Goal: Transaction & Acquisition: Purchase product/service

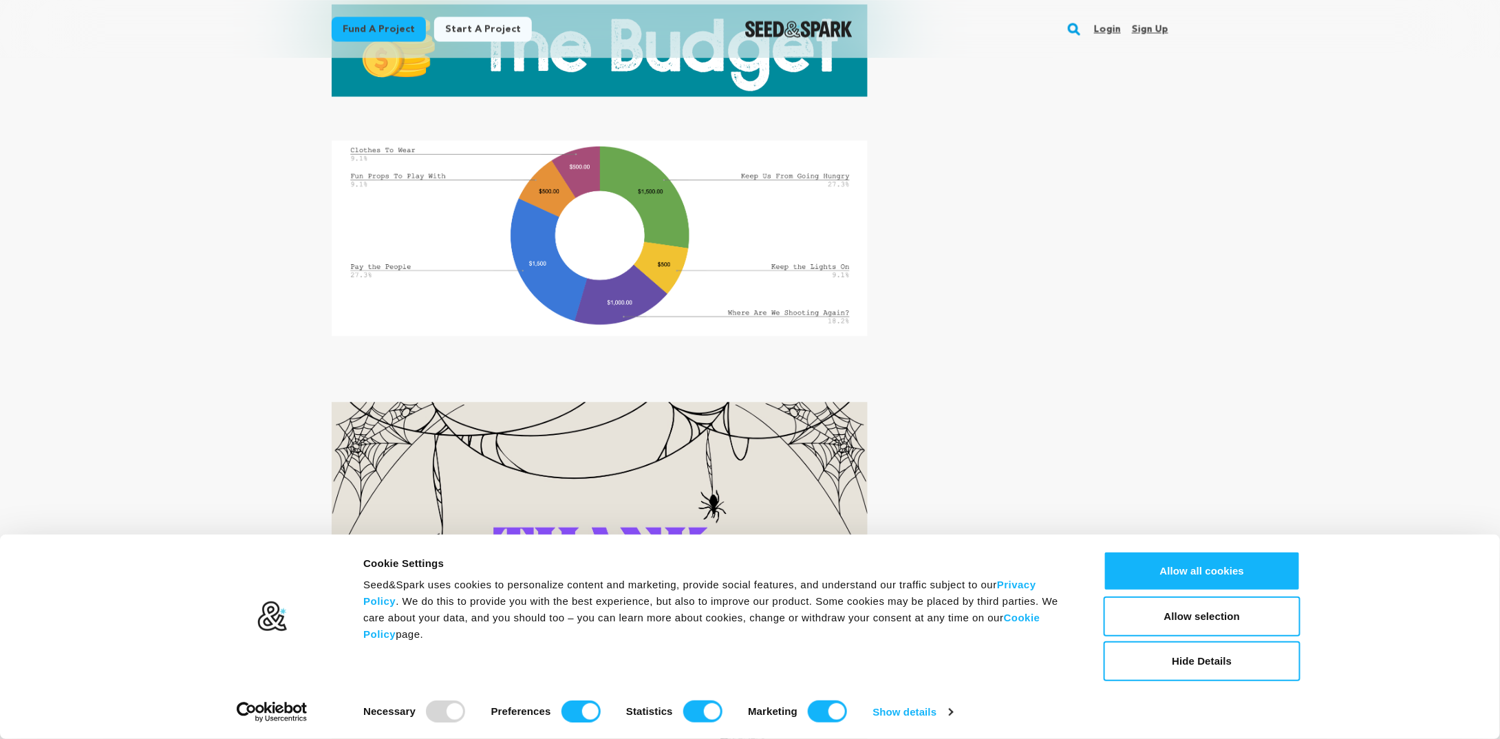
scroll to position [6329, 0]
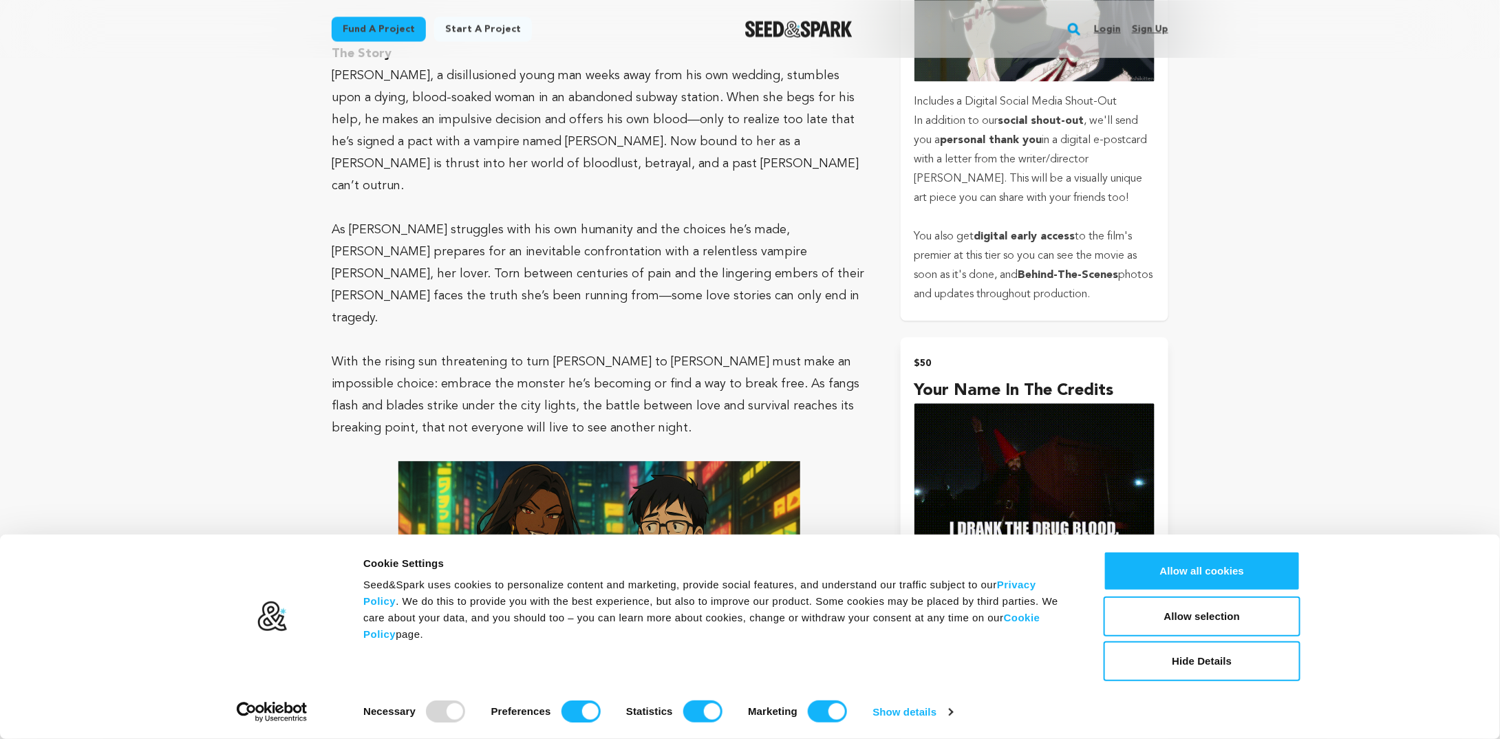
drag, startPoint x: 1029, startPoint y: 473, endPoint x: 1092, endPoint y: 132, distance: 347.0
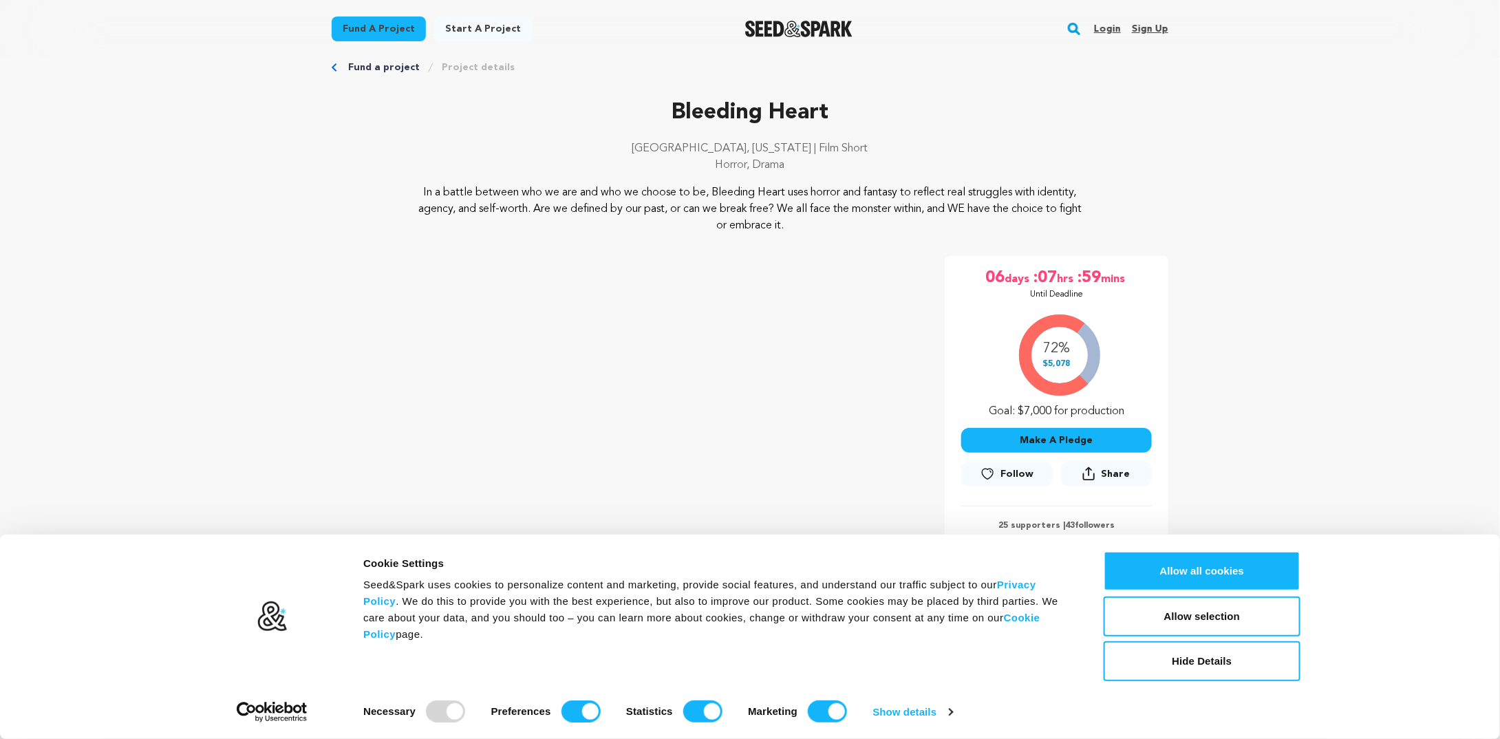
scroll to position [0, 0]
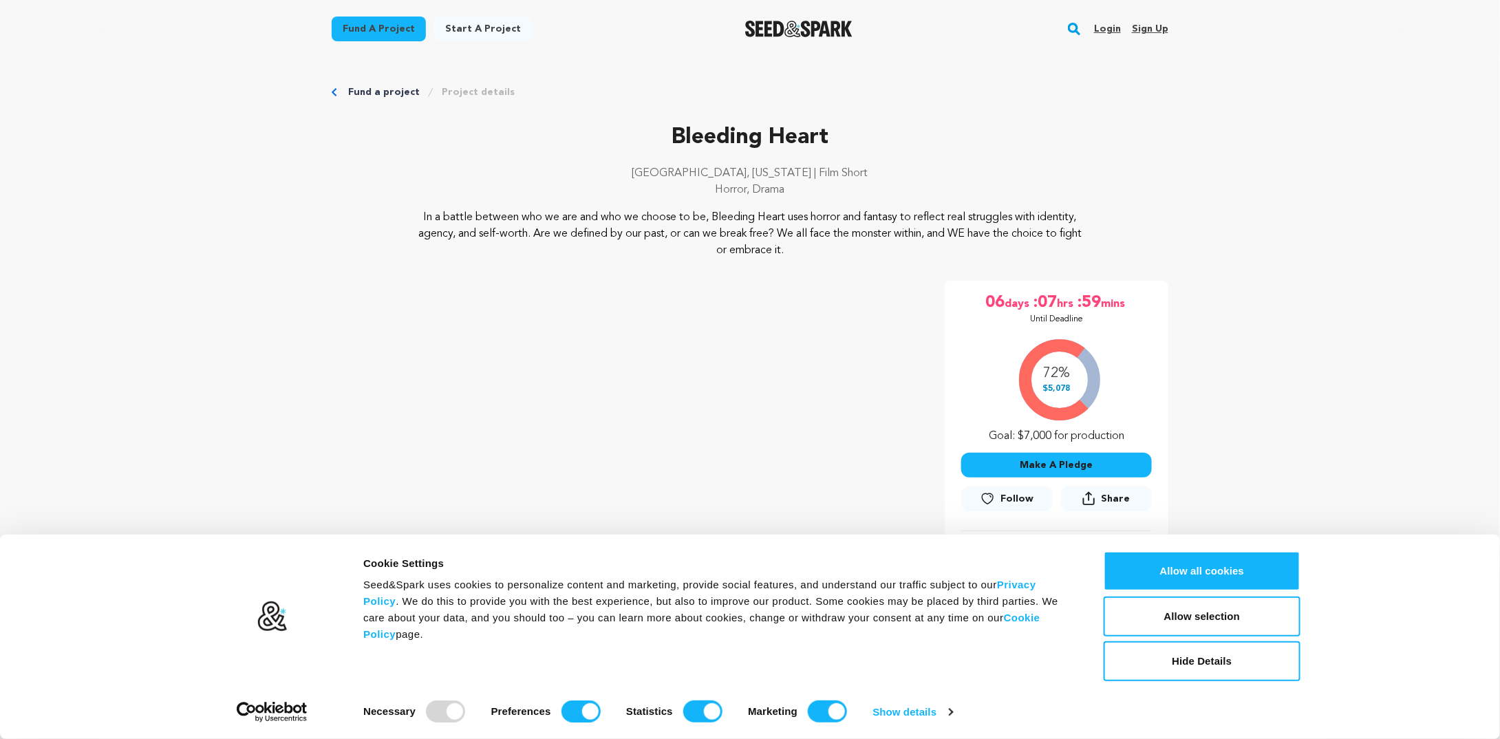
click at [1049, 464] on button "Make A Pledge" at bounding box center [1056, 465] width 191 height 25
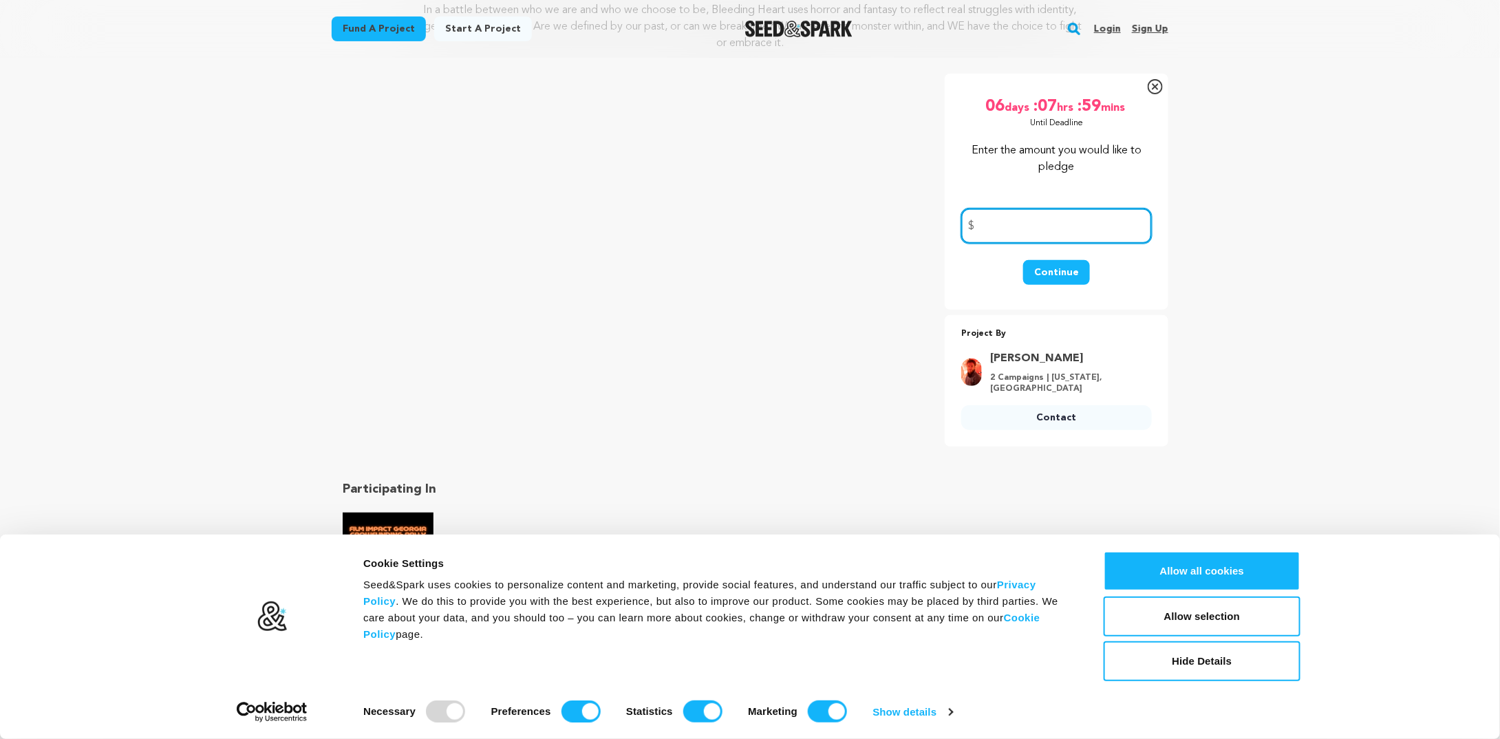
scroll to position [206, 0]
click at [1152, 89] on icon at bounding box center [1154, 87] width 15 height 15
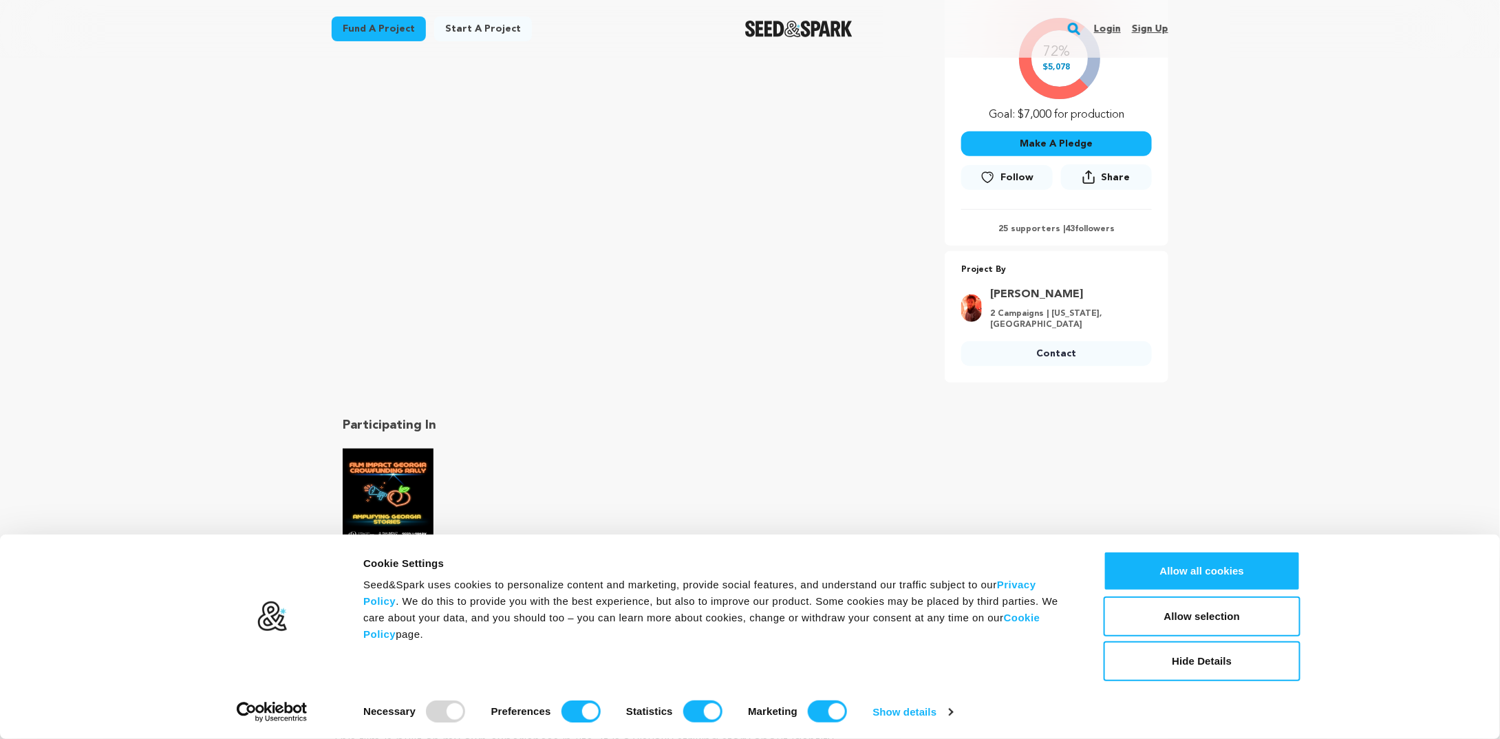
scroll to position [0, 0]
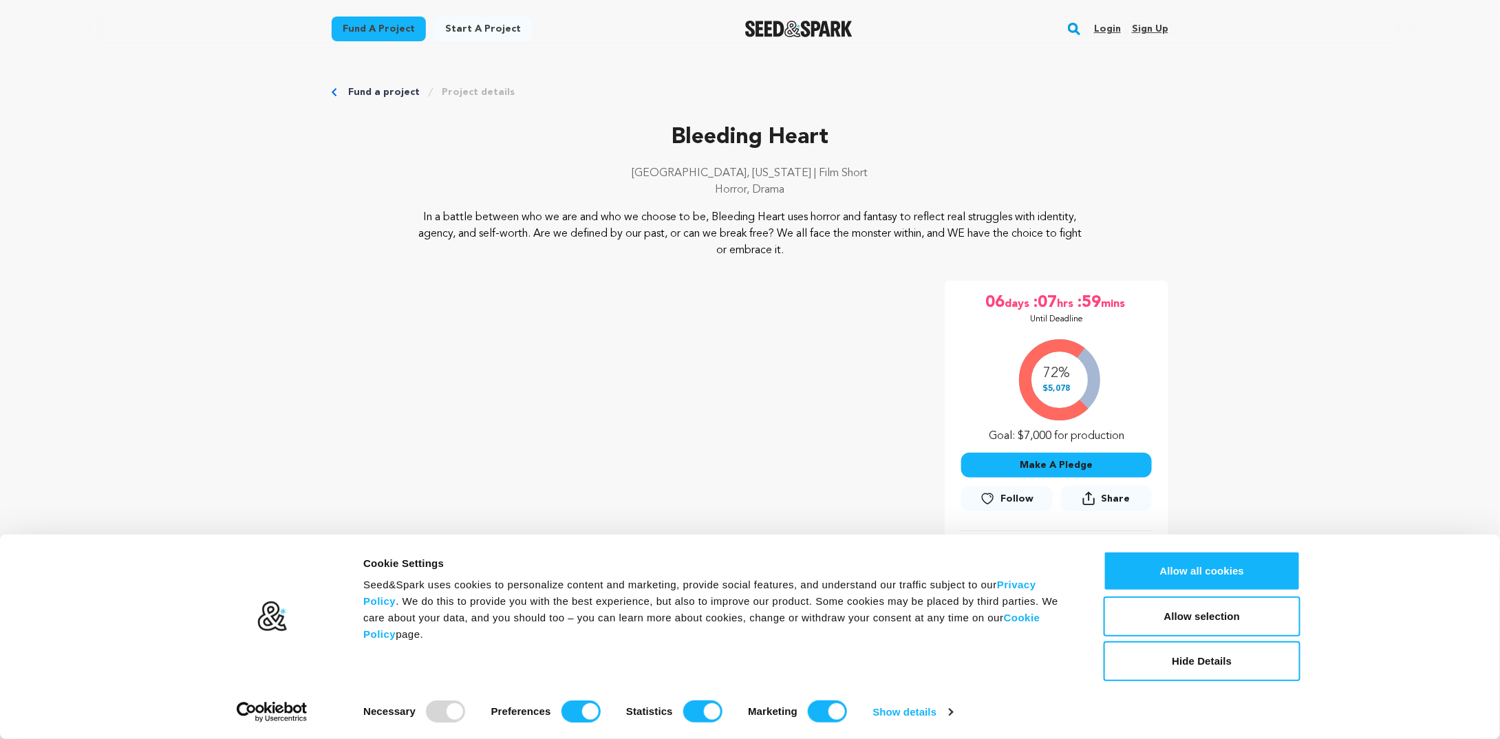
click at [1046, 466] on button "Make A Pledge" at bounding box center [1056, 465] width 191 height 25
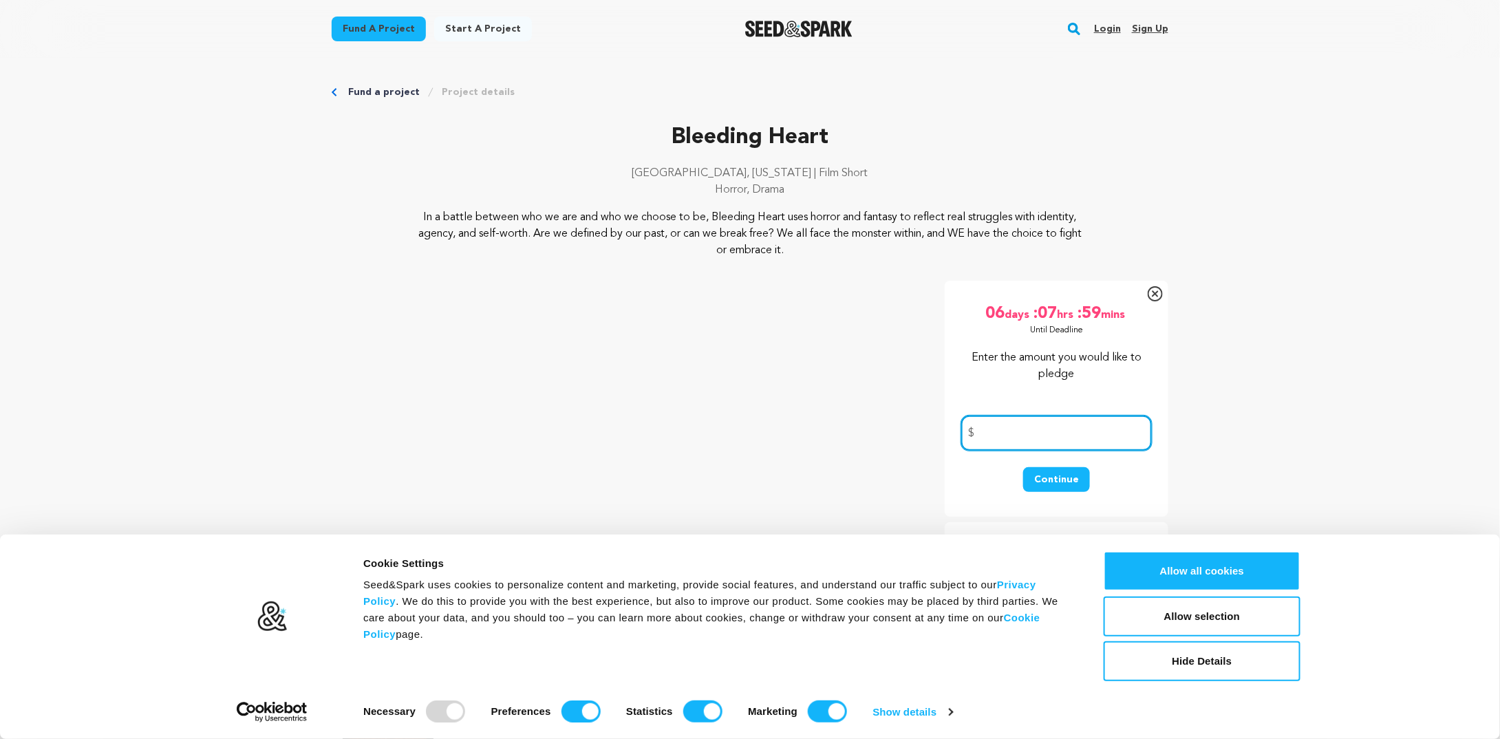
scroll to position [138, 0]
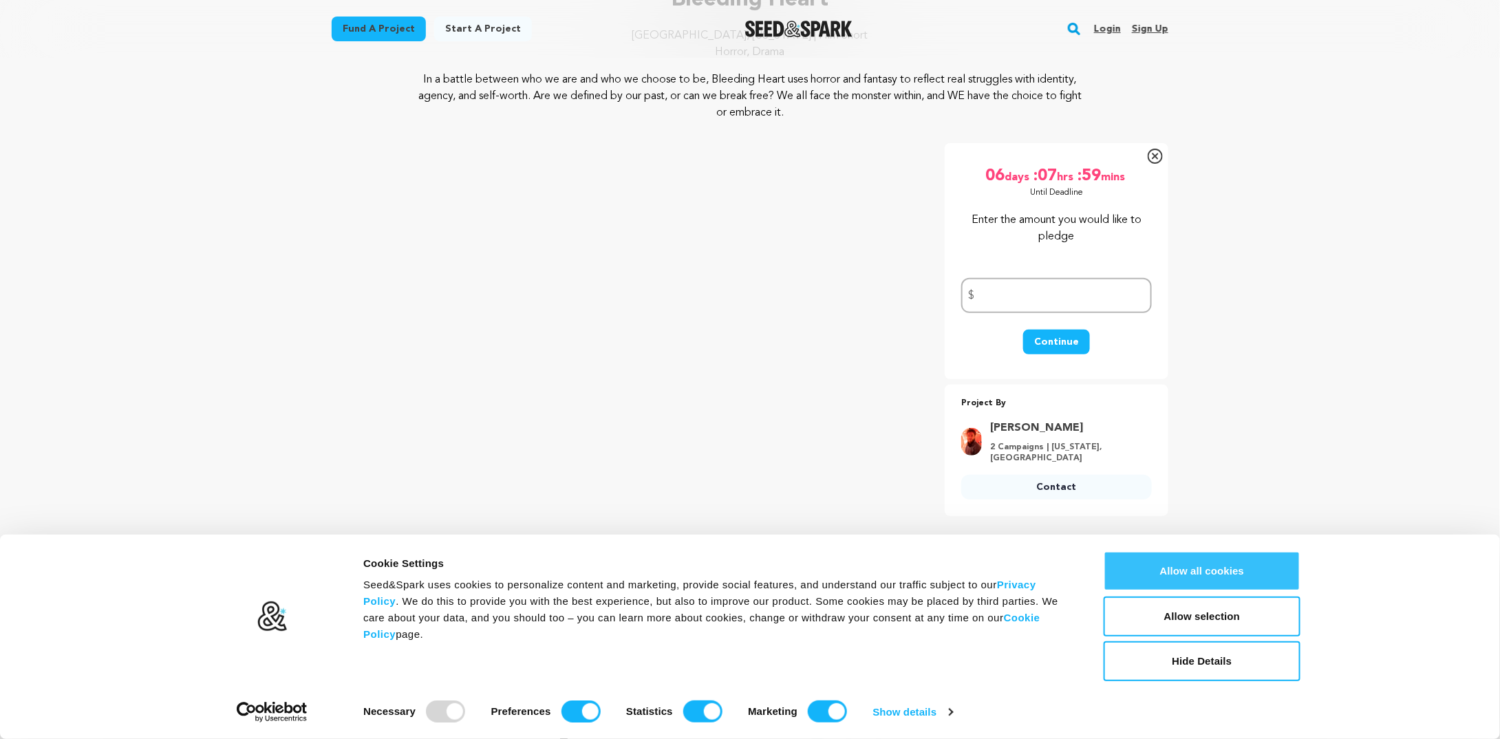
click at [1263, 582] on button "Allow all cookies" at bounding box center [1201, 571] width 197 height 40
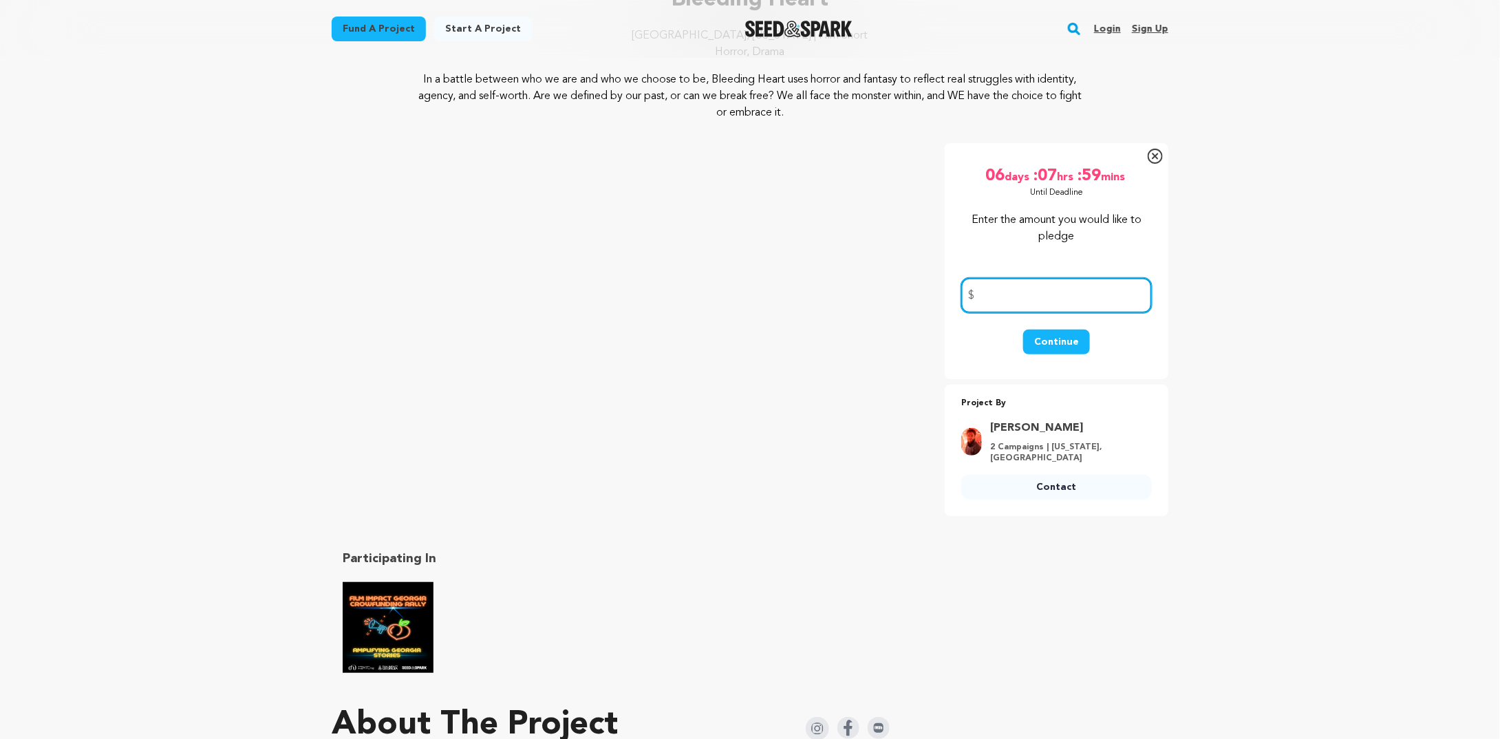
click at [1070, 304] on input "number" at bounding box center [1056, 295] width 191 height 35
type input "15"
click at [1061, 332] on button "Continue" at bounding box center [1056, 341] width 67 height 25
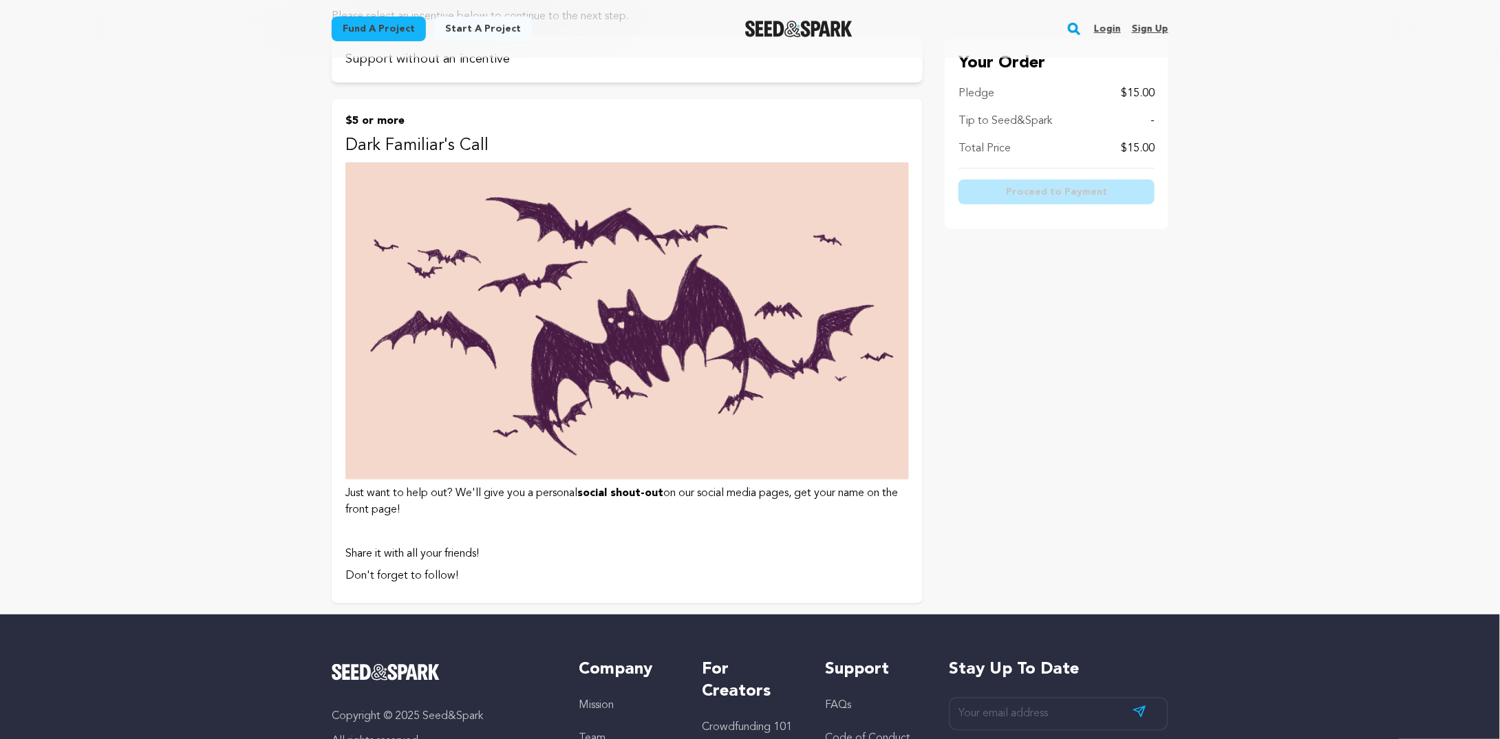
scroll to position [69, 0]
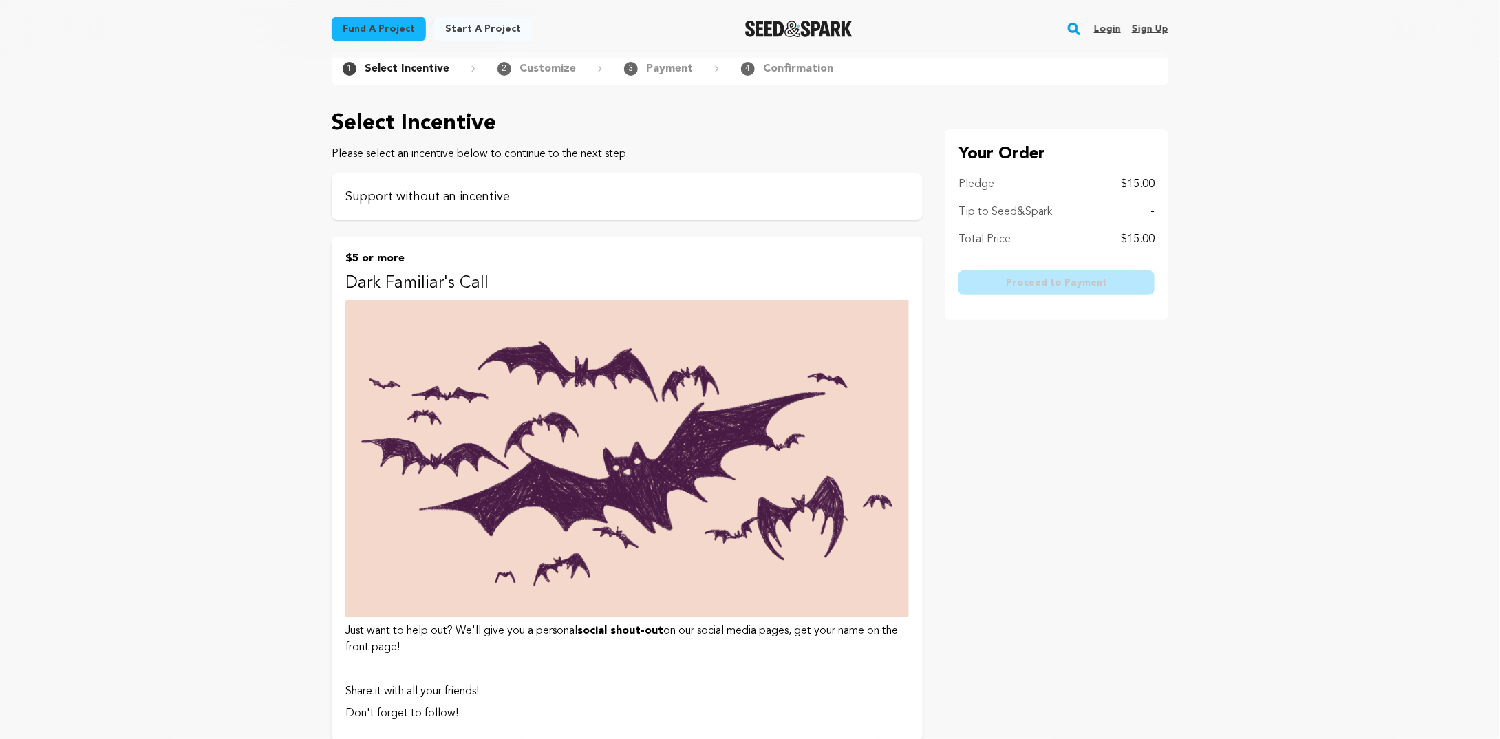
click at [517, 191] on p "Support without an incentive" at bounding box center [626, 196] width 563 height 19
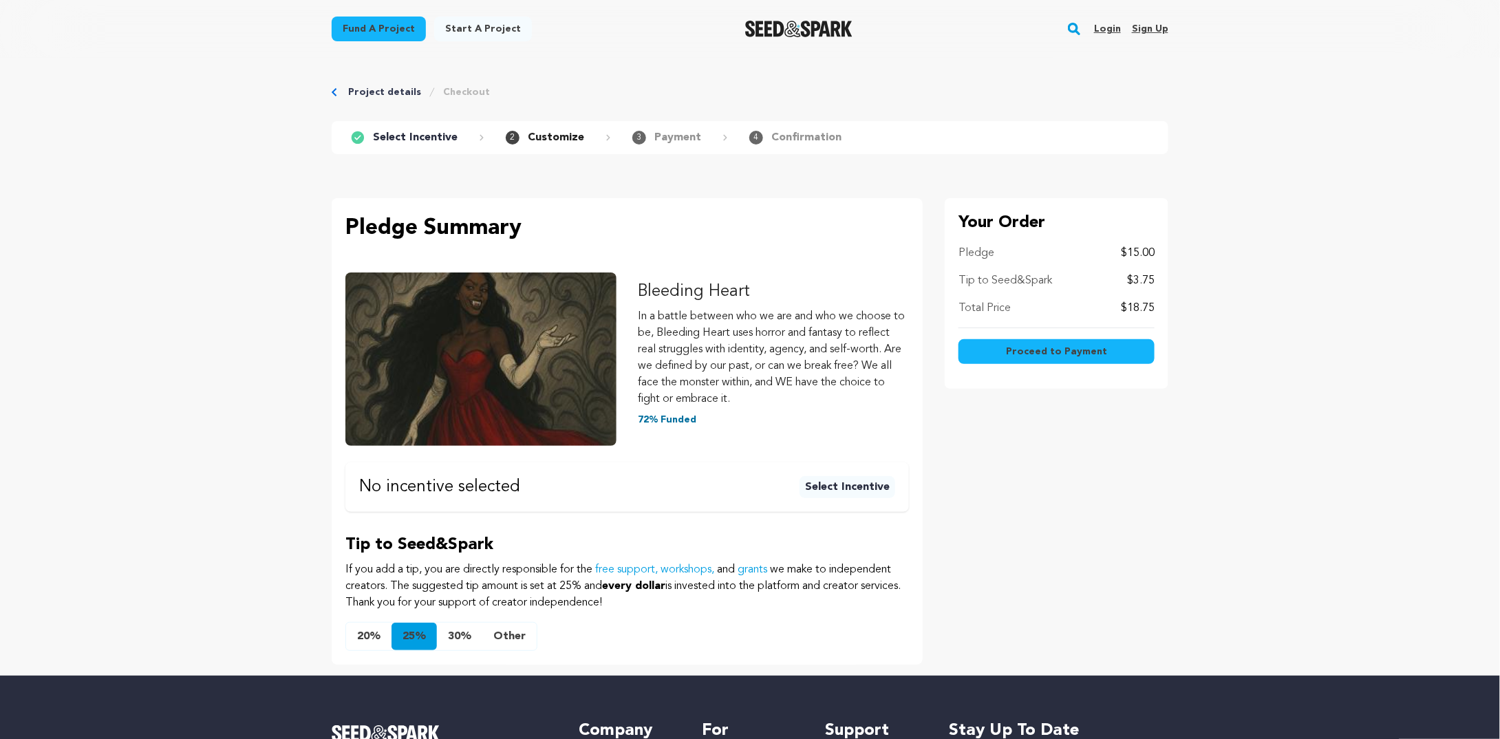
scroll to position [69, 0]
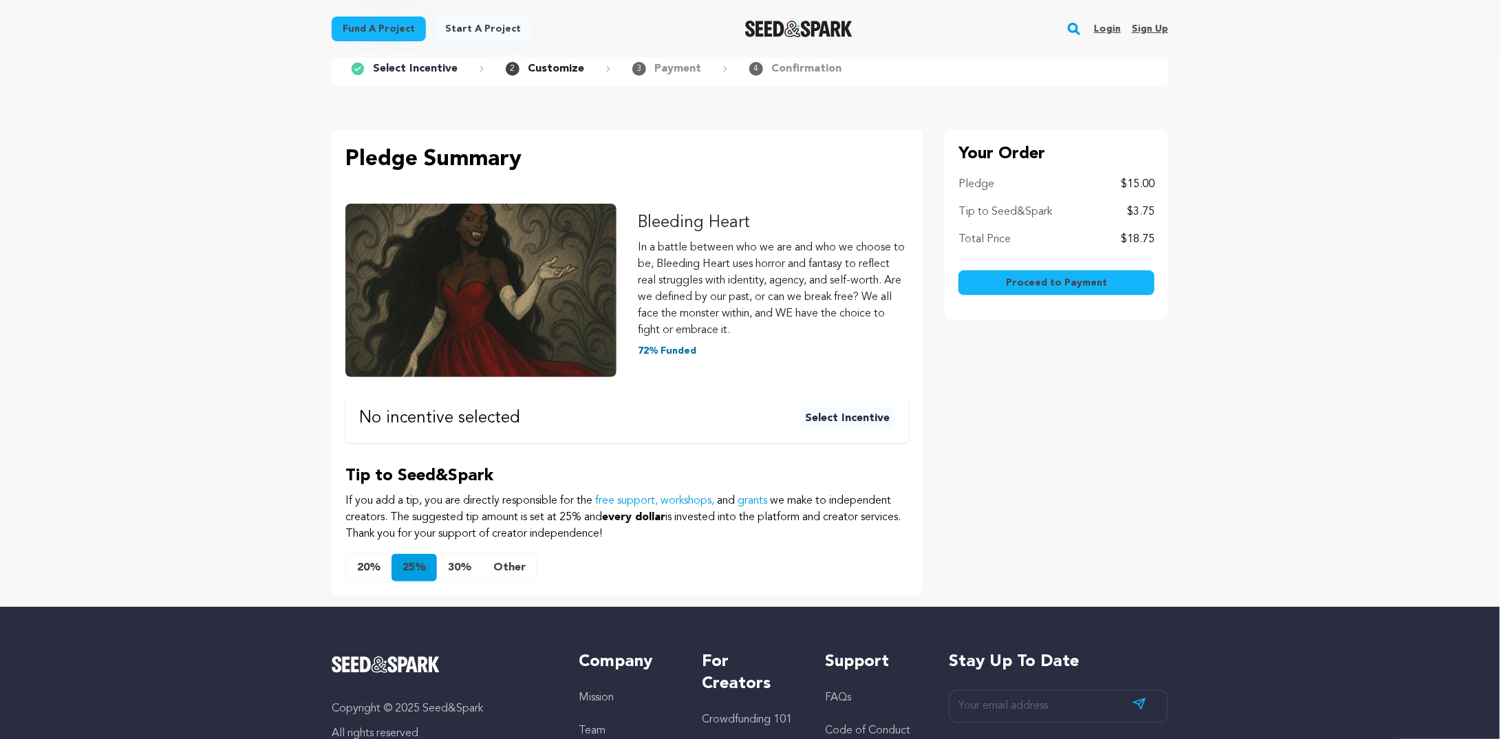
click at [872, 422] on button "Select Incentive" at bounding box center [847, 418] width 96 height 22
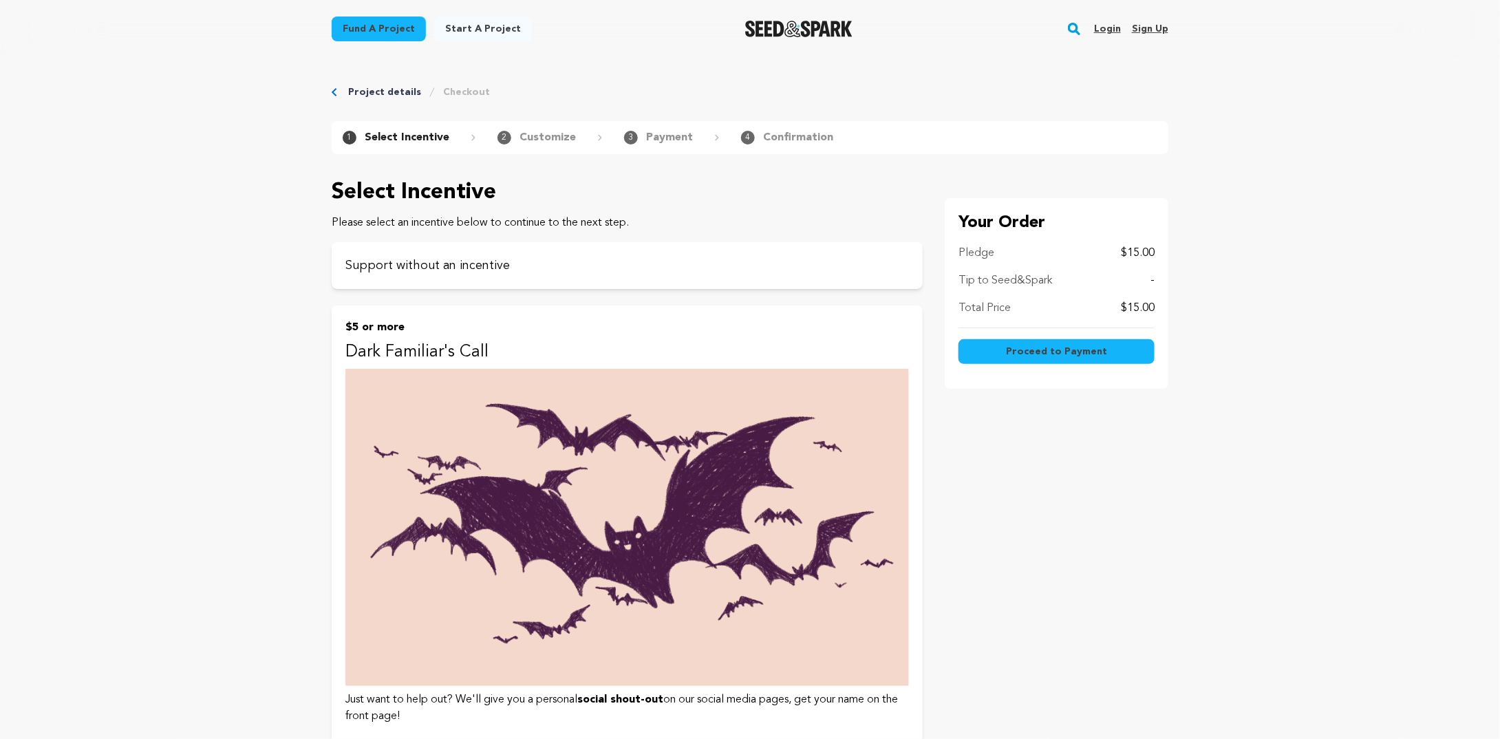
scroll to position [413, 0]
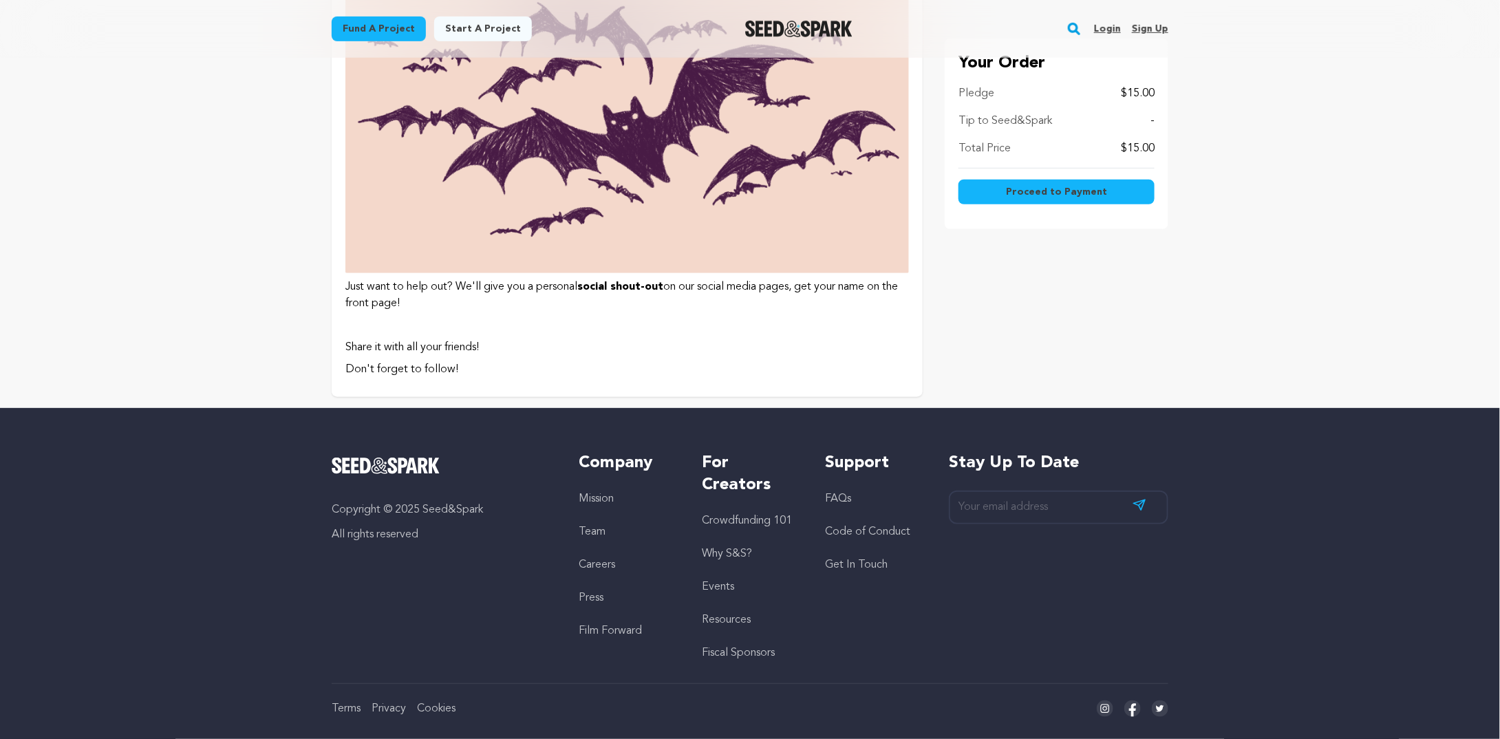
click at [344, 113] on button "$5 or more Dark Familiar's Call Just want to help out? We'll give you a persona…" at bounding box center [627, 145] width 591 height 504
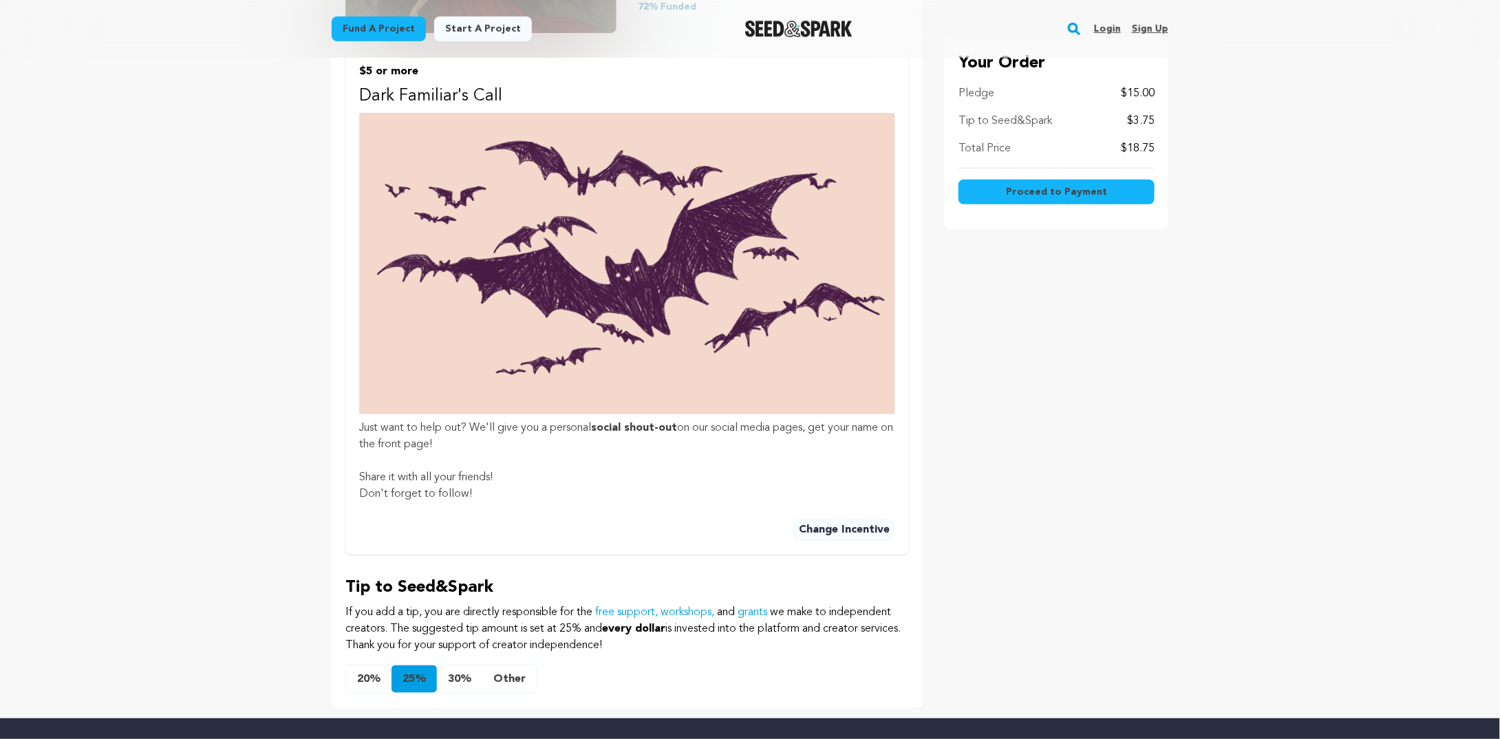
scroll to position [69, 0]
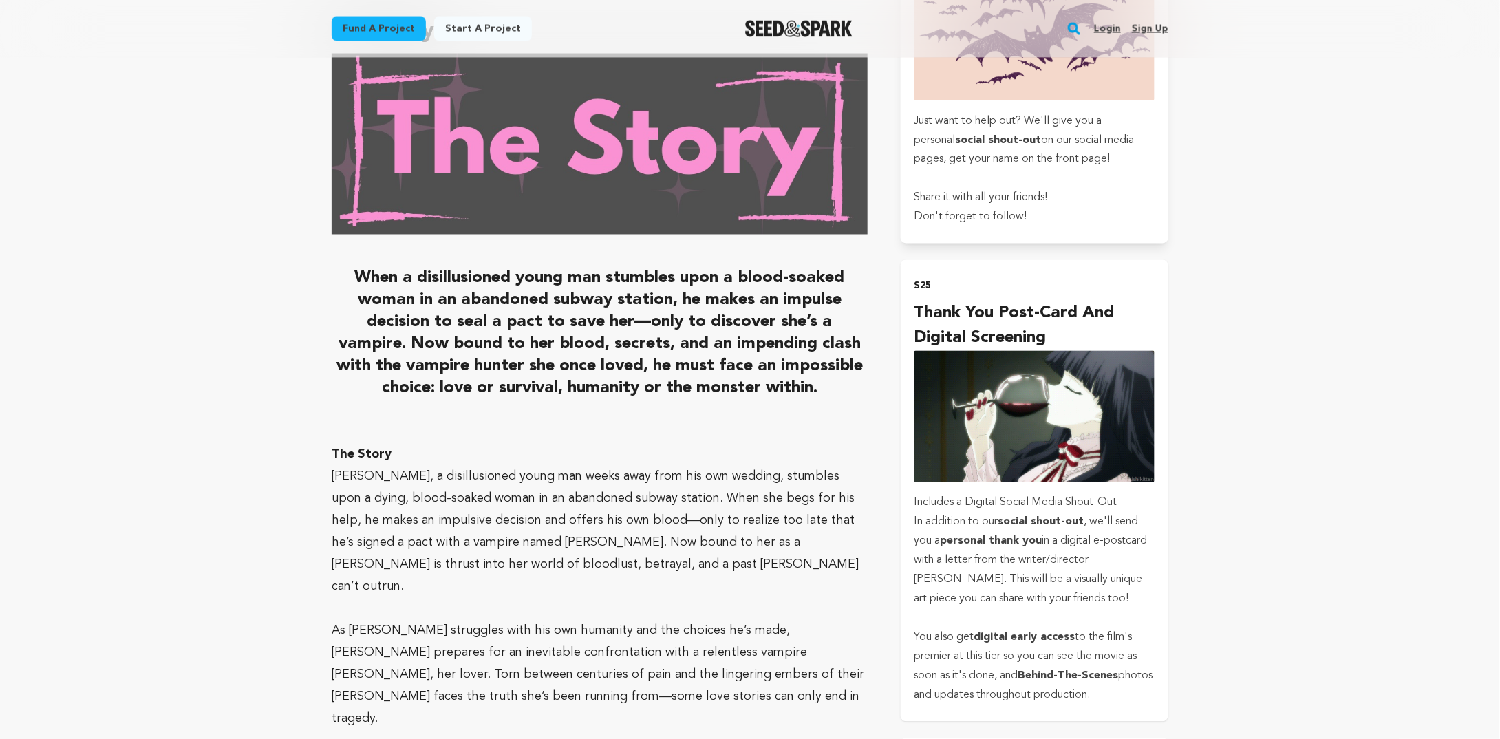
scroll to position [1166, 0]
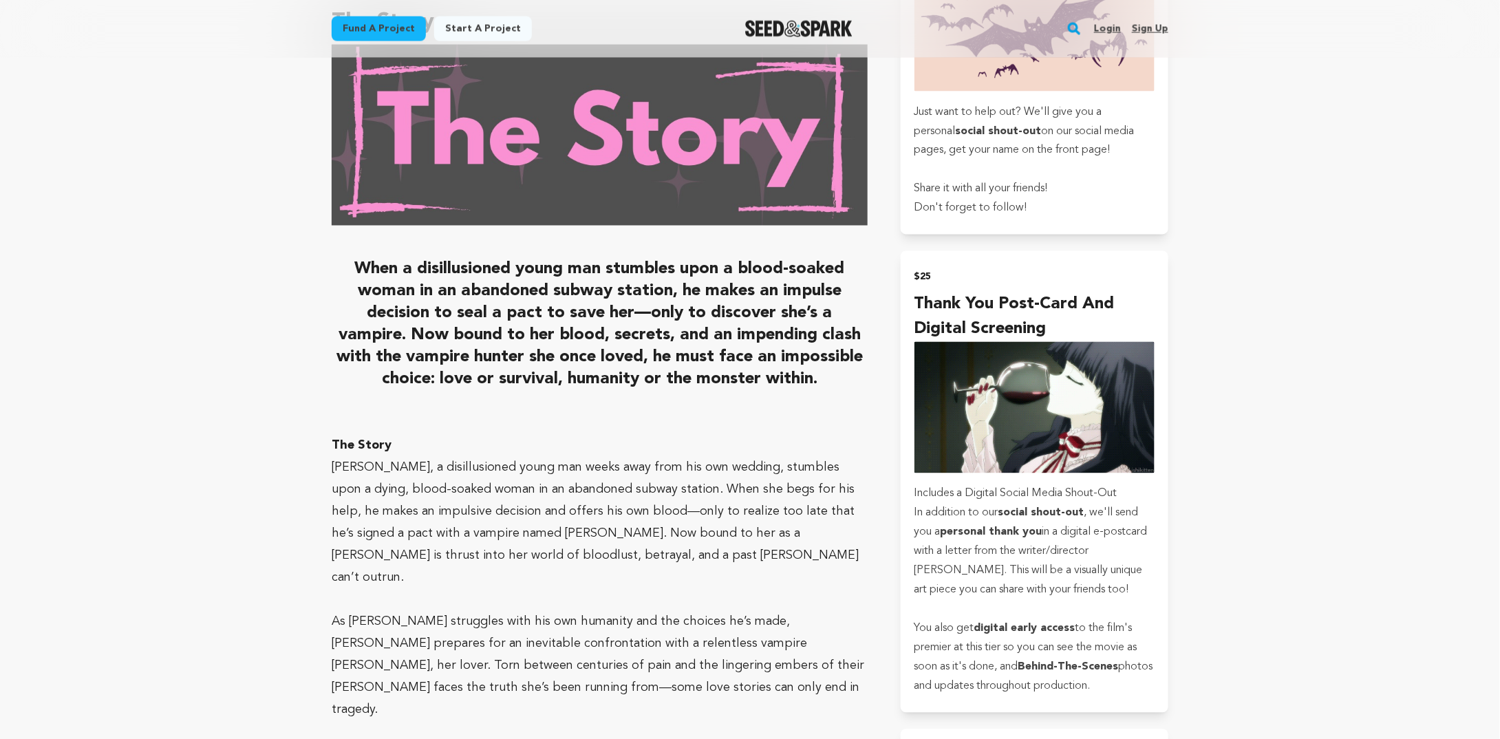
drag, startPoint x: 913, startPoint y: 619, endPoint x: 1212, endPoint y: 669, distance: 303.3
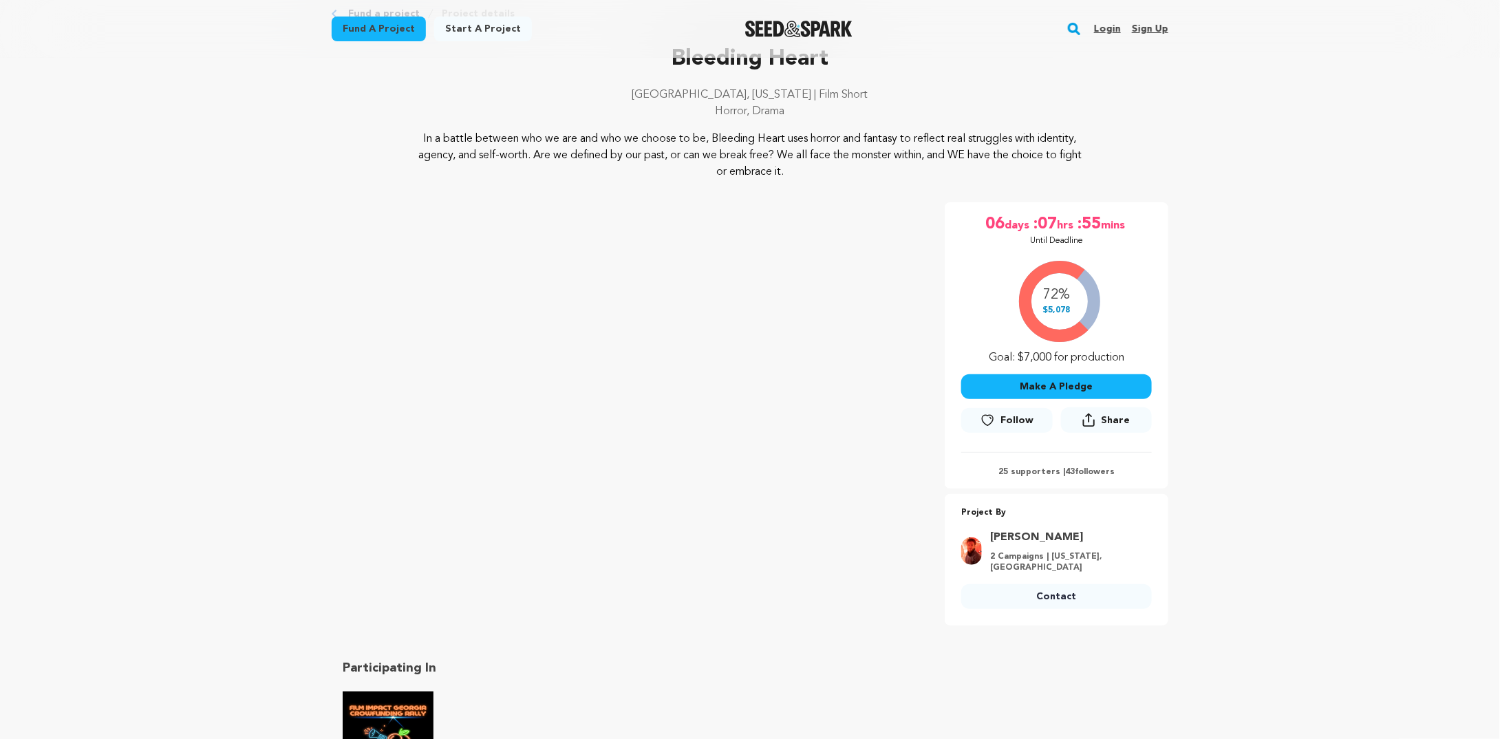
scroll to position [65, 0]
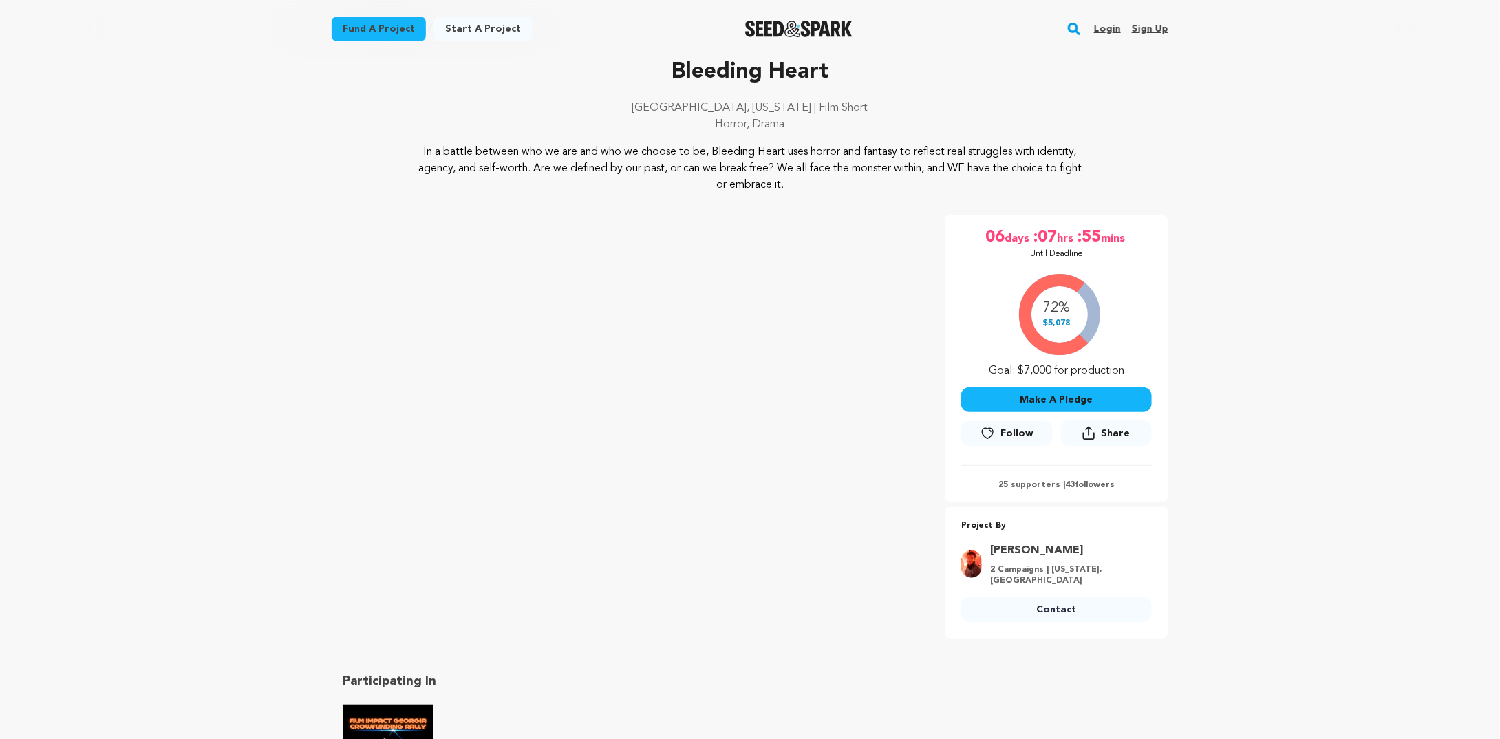
click at [1072, 398] on button "Make A Pledge" at bounding box center [1056, 399] width 191 height 25
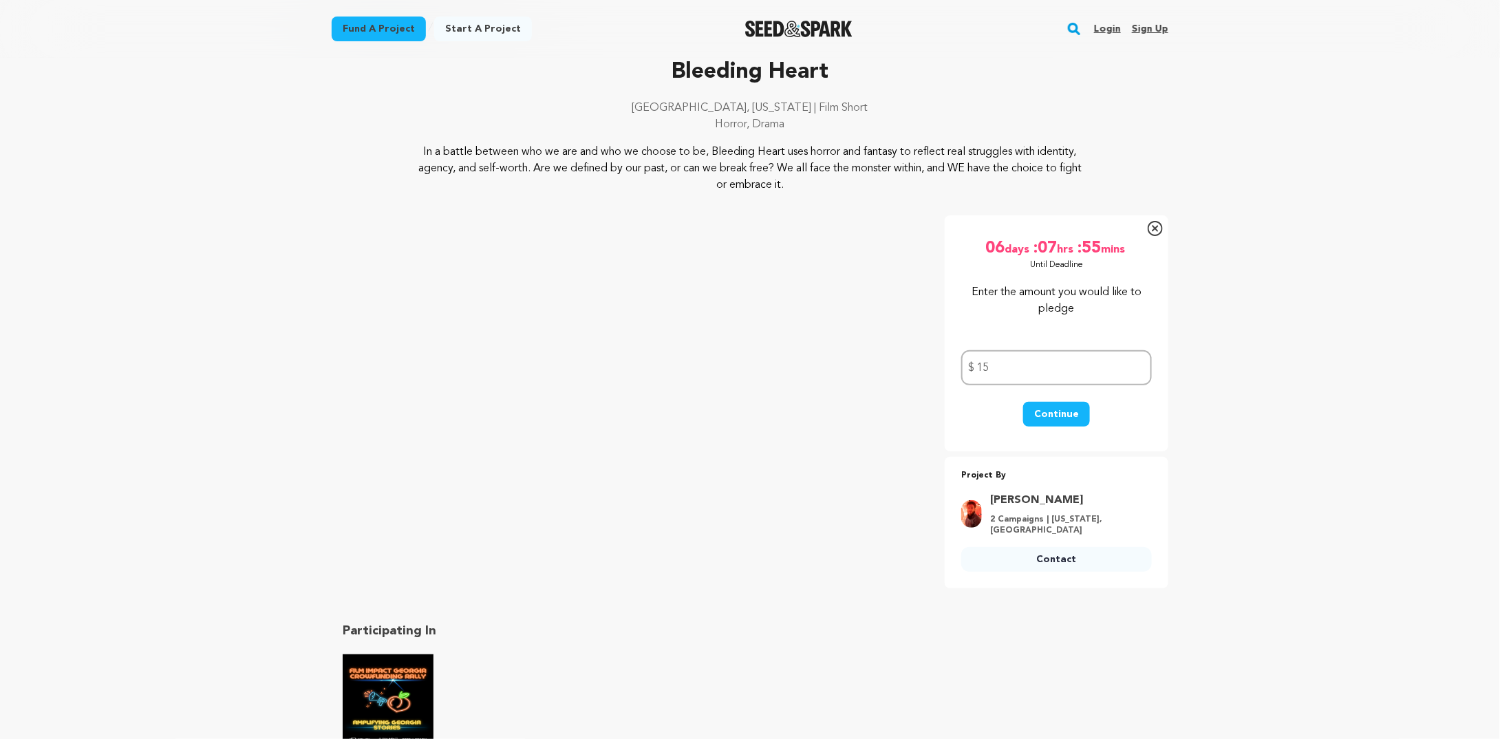
click at [1064, 423] on button "Continue" at bounding box center [1056, 414] width 67 height 25
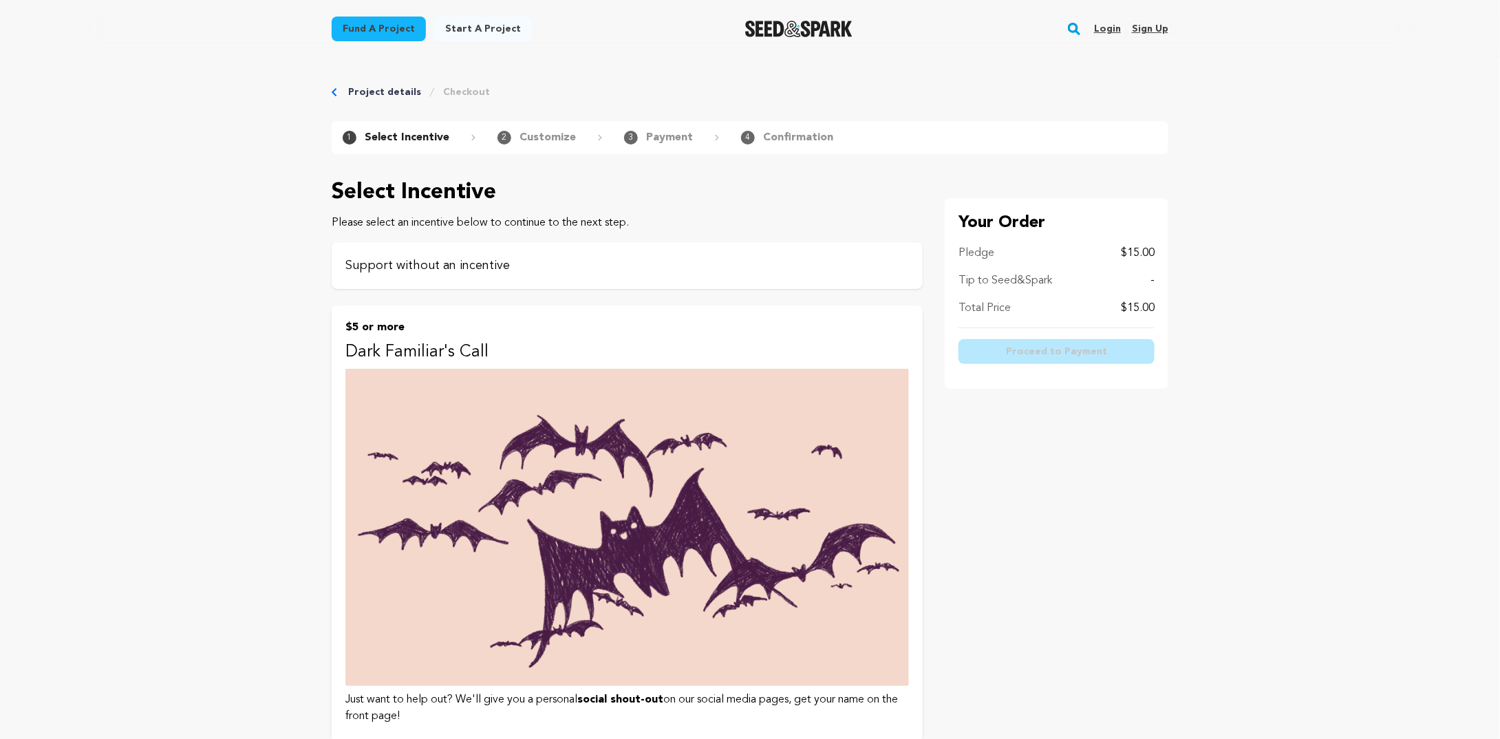
click at [440, 266] on p "Support without an incentive" at bounding box center [626, 265] width 563 height 19
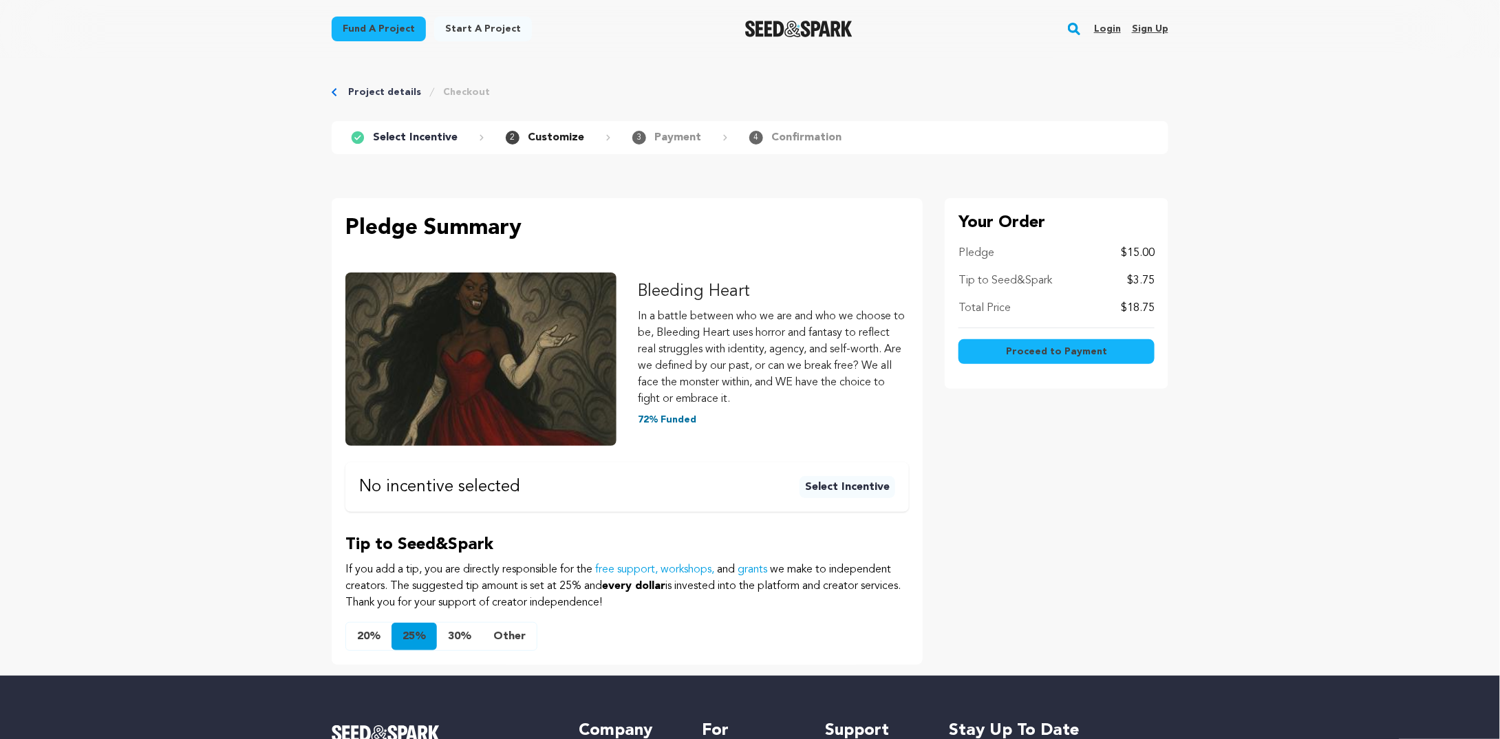
click at [1090, 353] on span "Proceed to Payment" at bounding box center [1056, 352] width 101 height 14
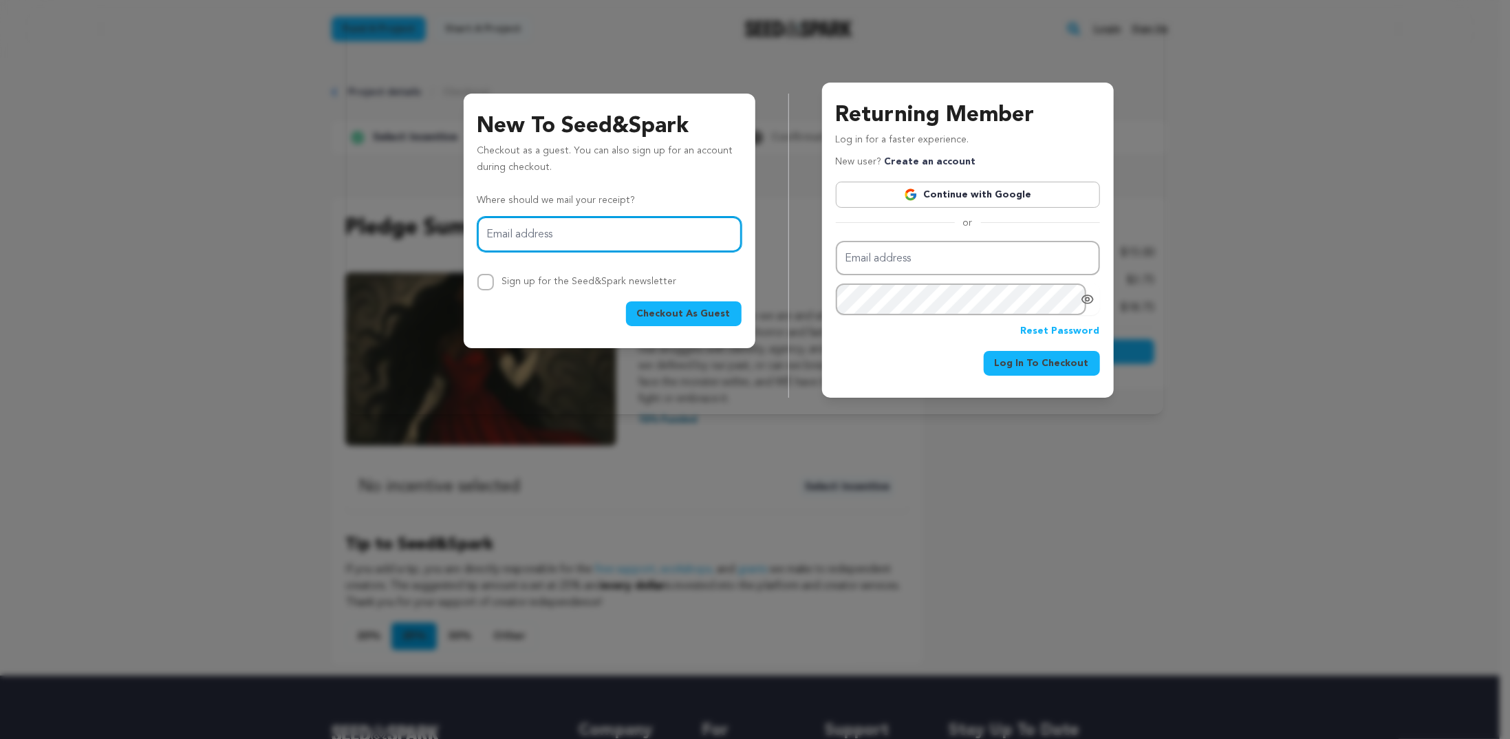
click at [572, 230] on input "Email address" at bounding box center [609, 234] width 264 height 35
click at [574, 231] on input "Email address" at bounding box center [609, 234] width 264 height 35
type input "[EMAIL_ADDRESS][DOMAIN_NAME]"
click at [667, 316] on span "Checkout As Guest" at bounding box center [684, 314] width 94 height 14
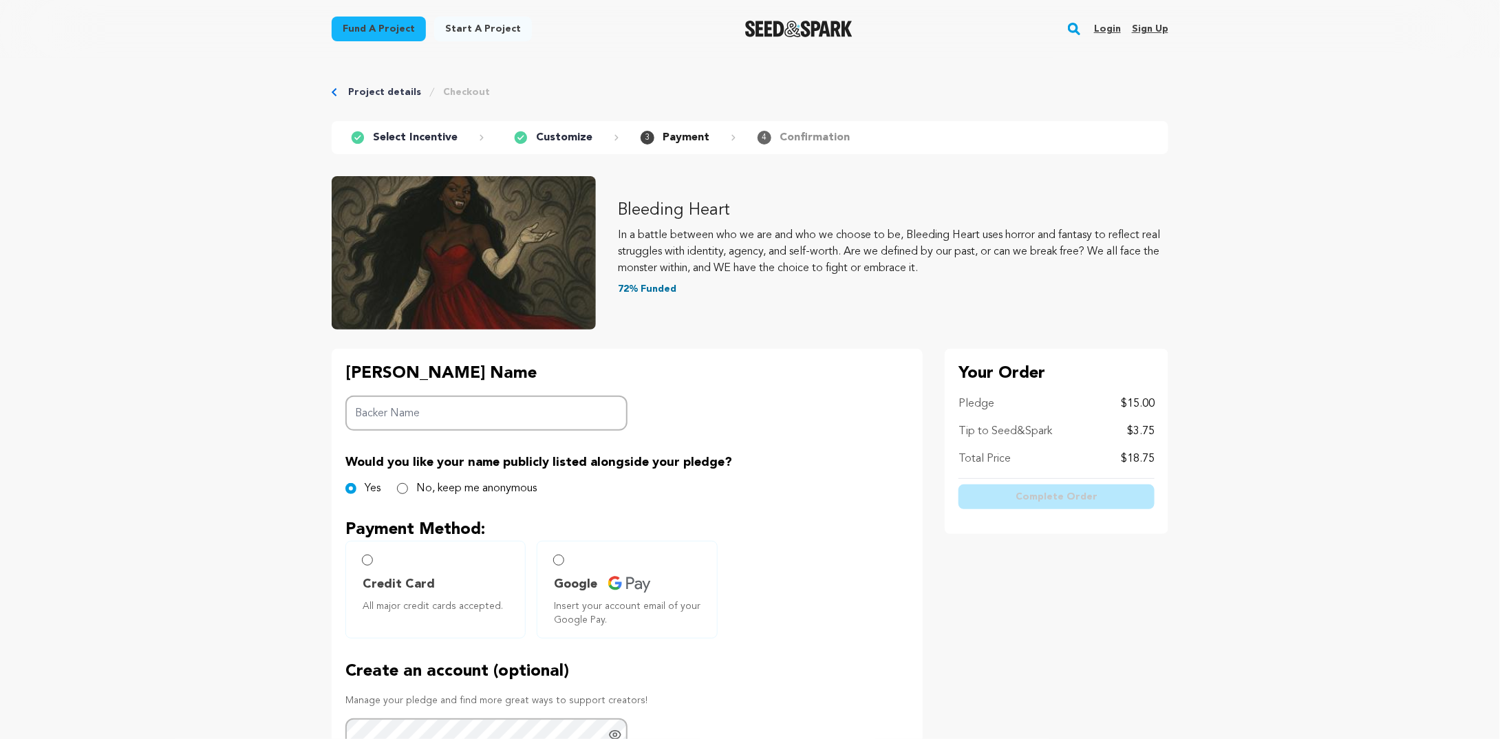
click at [493, 418] on input "Backer Name" at bounding box center [486, 413] width 282 height 35
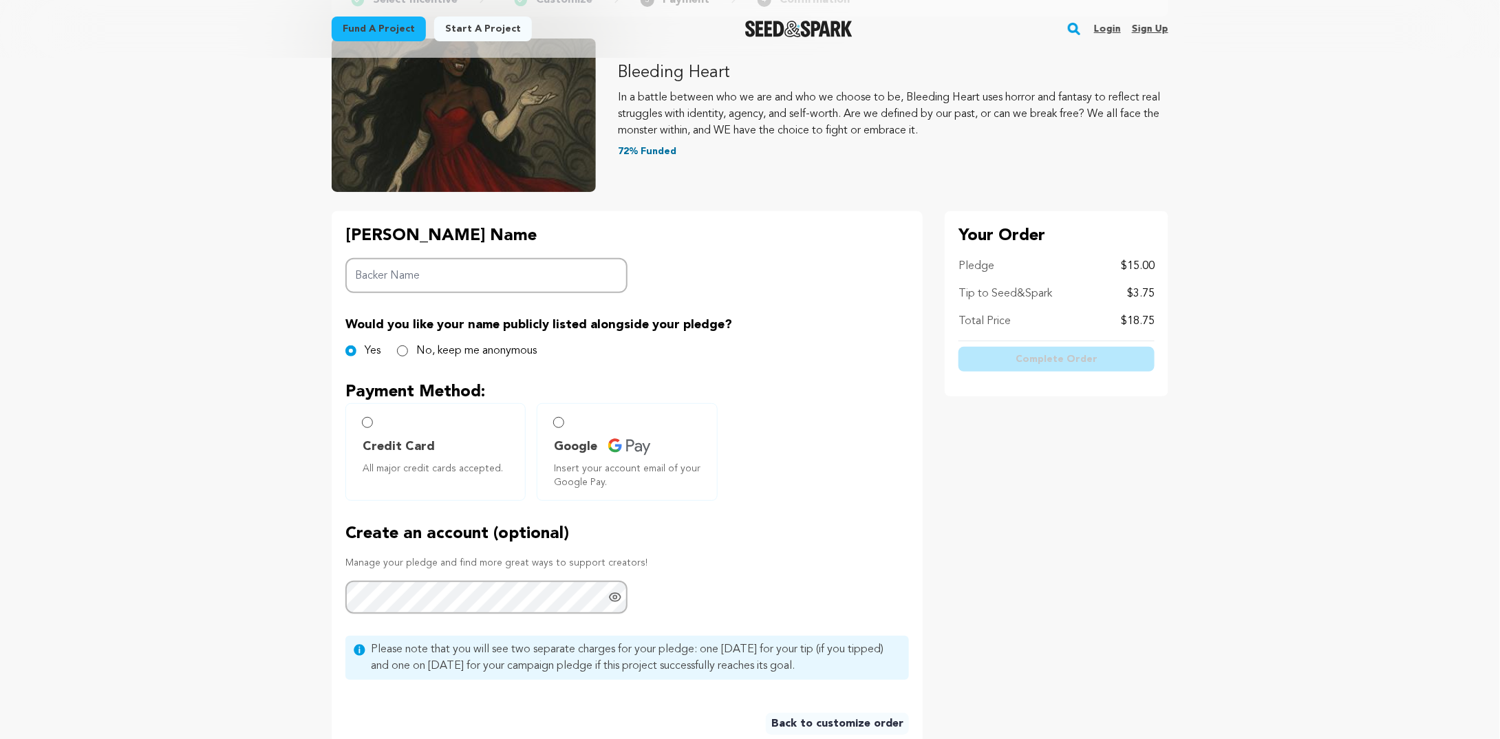
click at [471, 348] on label "No, keep me anonymous" at bounding box center [476, 351] width 120 height 17
click at [408, 348] on input "No, keep me anonymous" at bounding box center [402, 350] width 11 height 11
radio input "true"
click at [380, 427] on label "Credit Card All major credit cards accepted." at bounding box center [435, 452] width 180 height 98
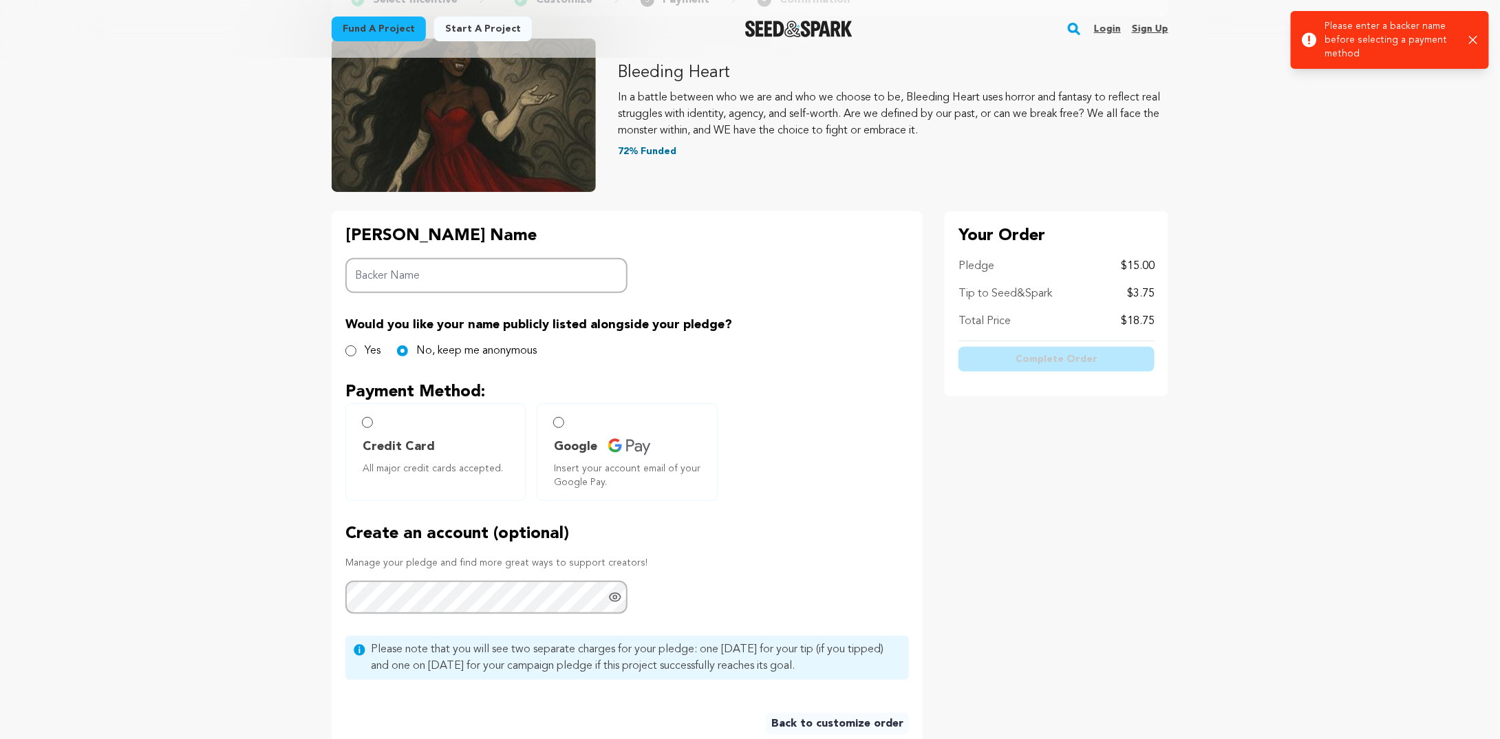
click at [554, 427] on label "Google Insert your account email of your Google Pay." at bounding box center [627, 452] width 180 height 98
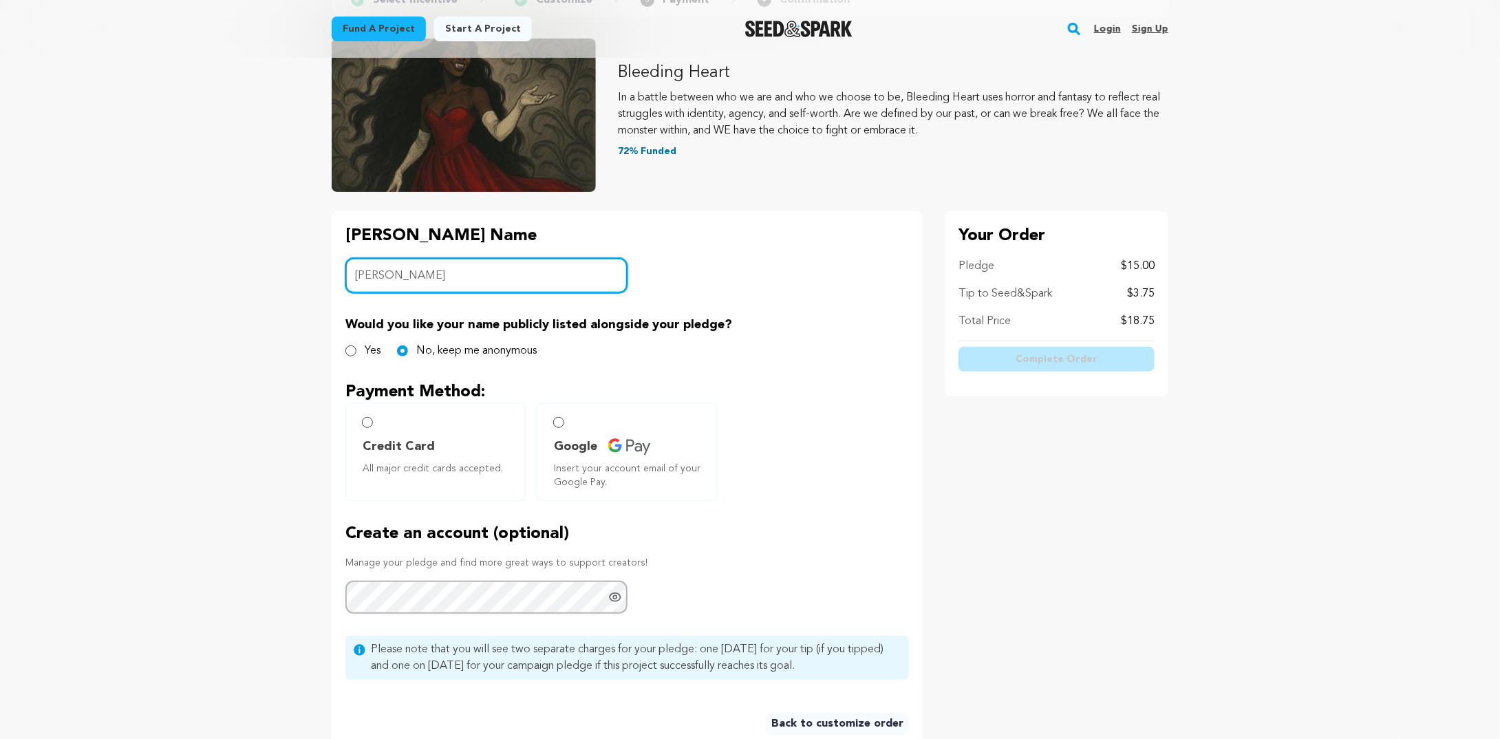
type input "Jules"
click at [623, 437] on span "Google" at bounding box center [629, 446] width 151 height 19
